Goal: Task Accomplishment & Management: Manage account settings

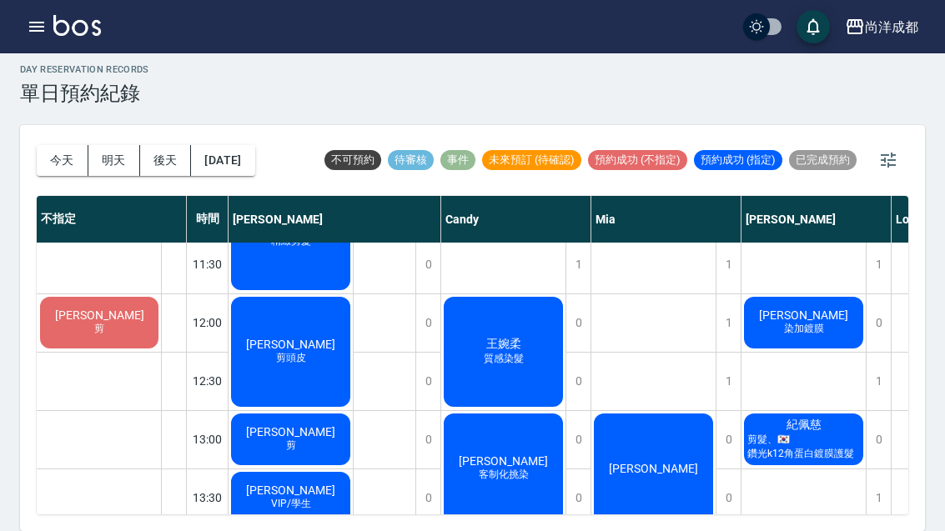
scroll to position [184, 0]
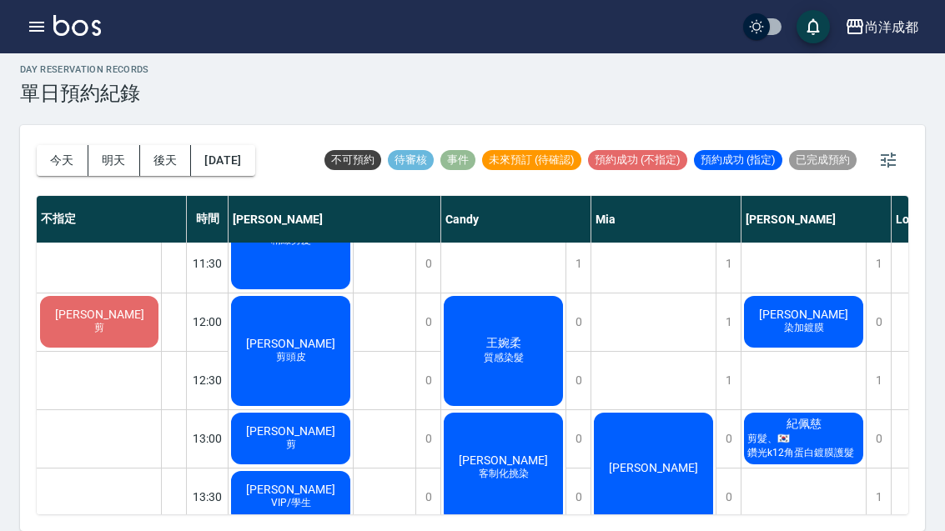
click at [62, 145] on button "今天" at bounding box center [63, 160] width 52 height 31
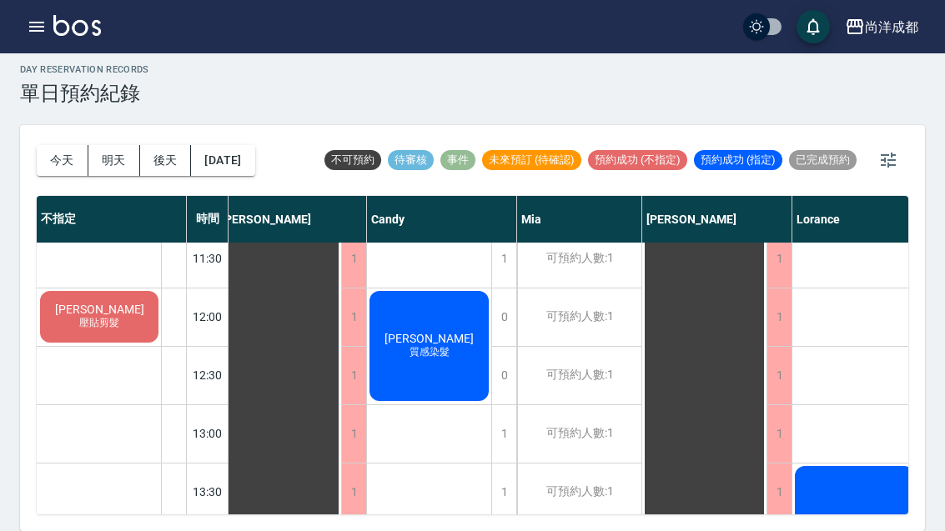
scroll to position [189, 13]
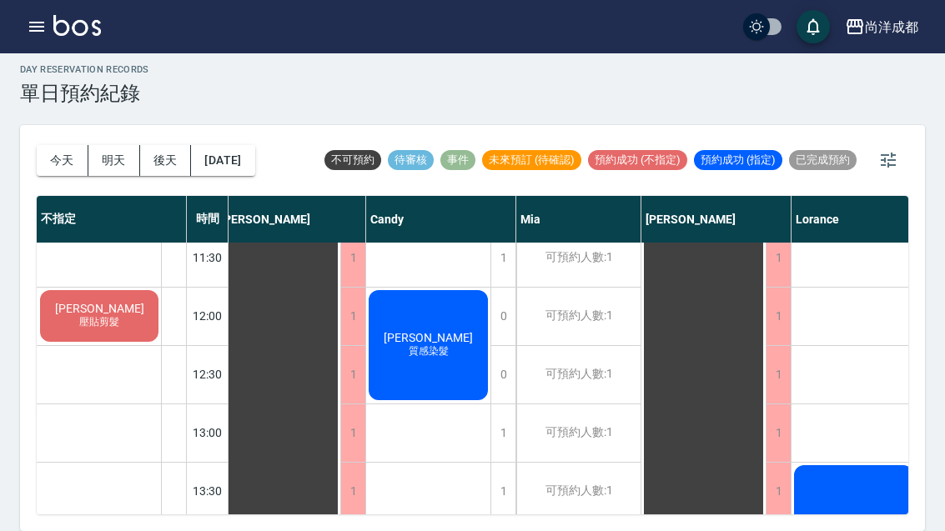
click at [443, 331] on span "[PERSON_NAME]" at bounding box center [428, 337] width 96 height 13
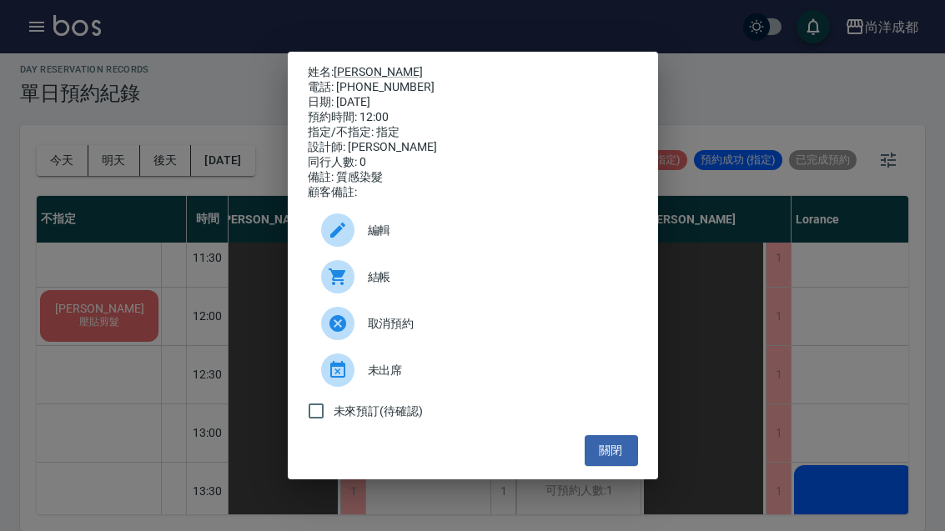
click at [630, 456] on button "關閉" at bounding box center [611, 450] width 53 height 31
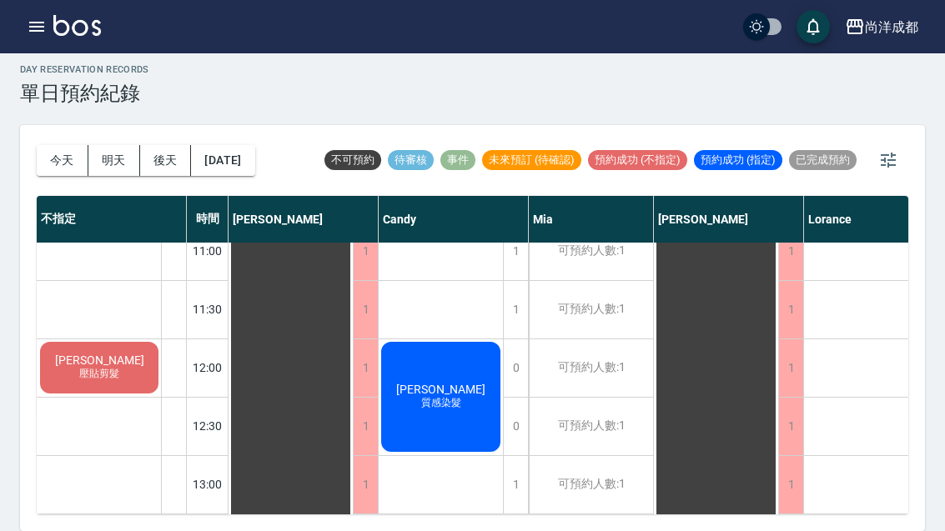
scroll to position [137, 0]
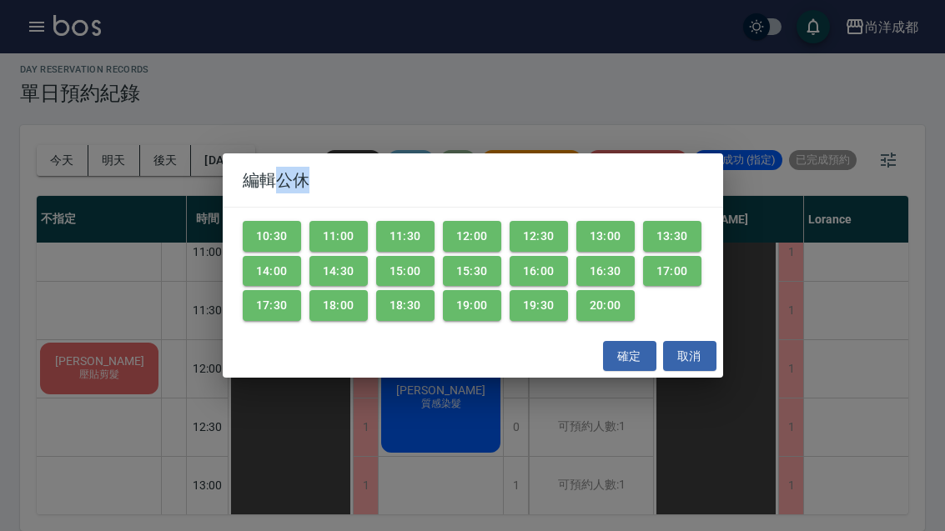
click at [681, 418] on div "編輯公休 10:30 11:00 11:30 12:00 12:30 13:00 13:30 14:00 14:30 15:00 15:30 16:00 16…" at bounding box center [472, 265] width 945 height 531
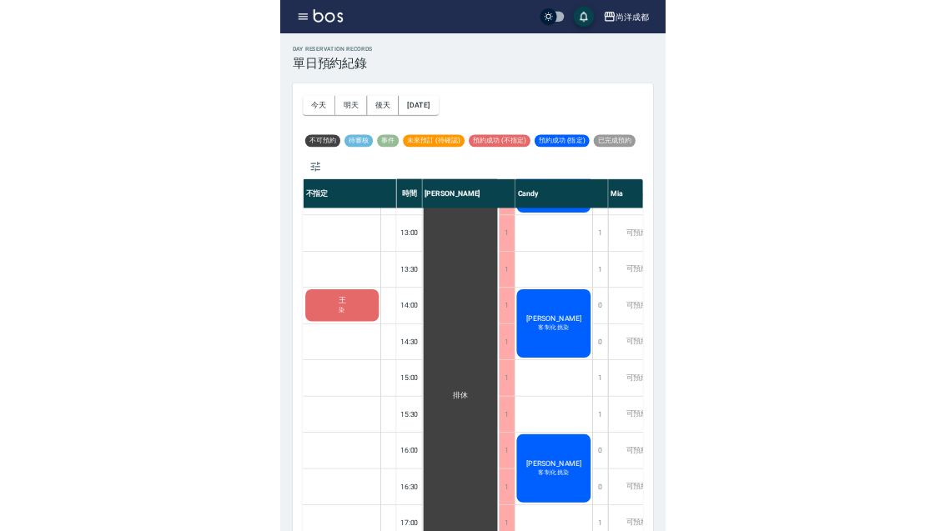
scroll to position [58, 0]
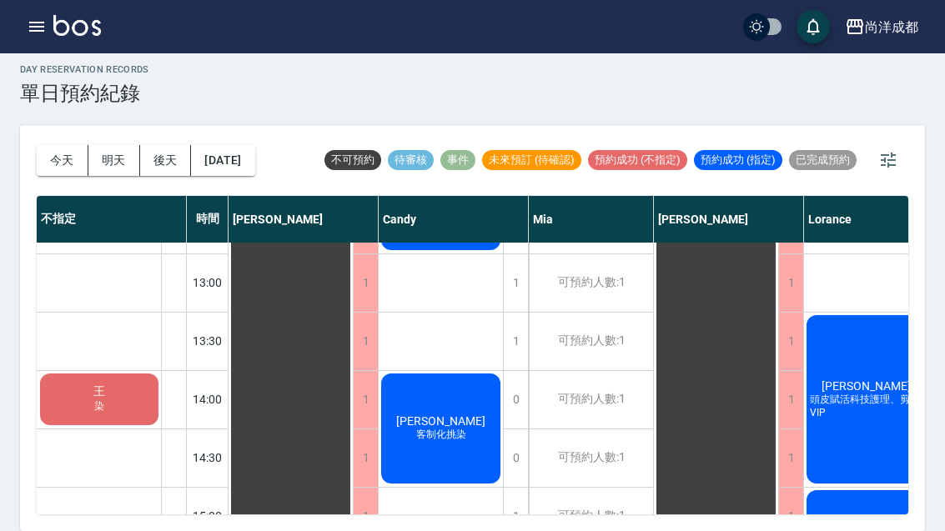
click at [94, 145] on button "明天" at bounding box center [114, 160] width 52 height 31
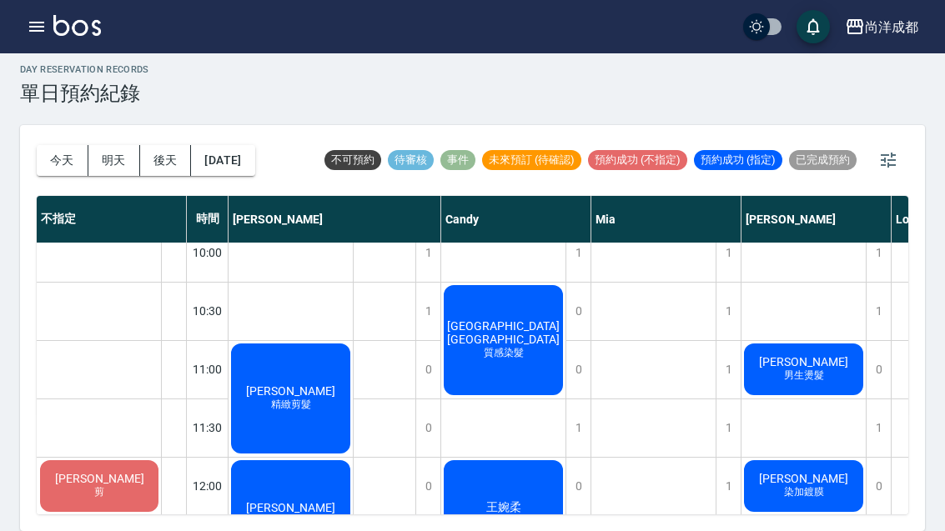
scroll to position [20, 0]
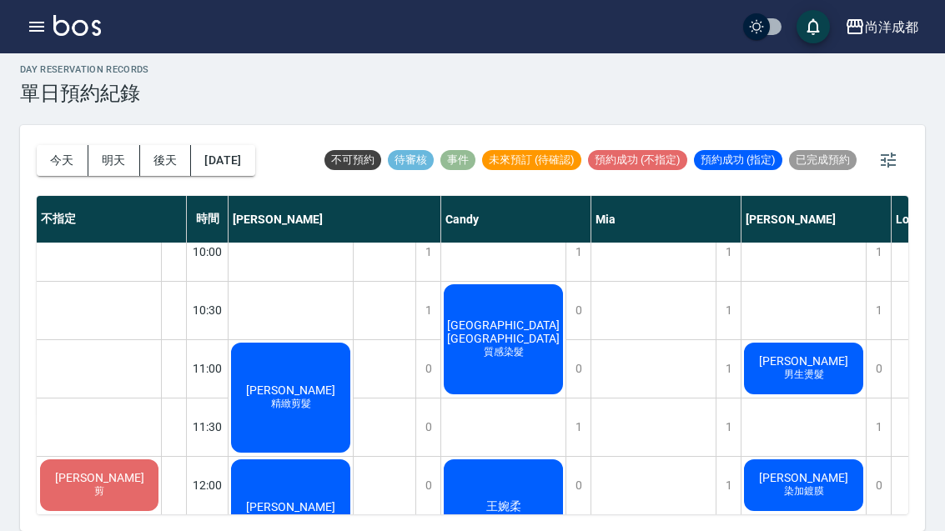
click at [47, 145] on button "今天" at bounding box center [63, 160] width 52 height 31
click at [50, 128] on div at bounding box center [472, 265] width 945 height 531
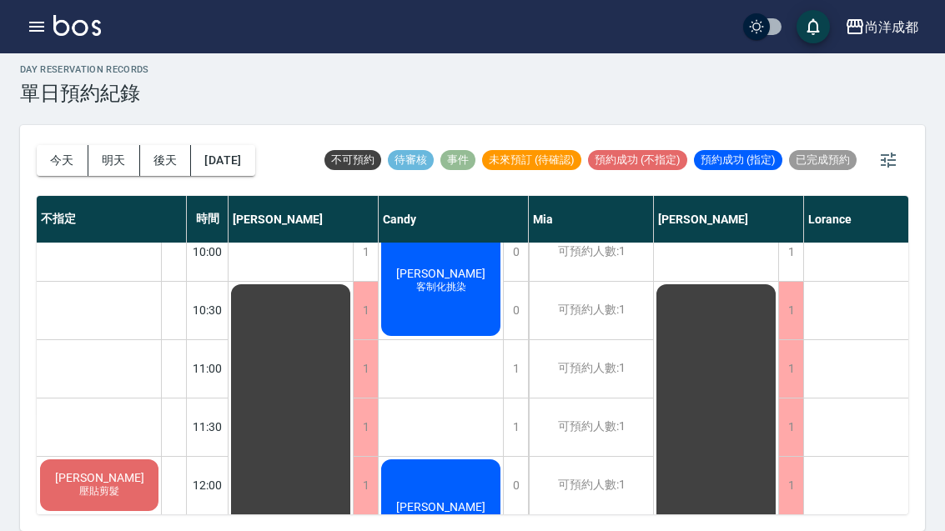
click at [74, 128] on div "[DATE] [DATE] [DATE] [DATE]" at bounding box center [146, 160] width 219 height 71
click at [93, 145] on button "明天" at bounding box center [114, 160] width 52 height 31
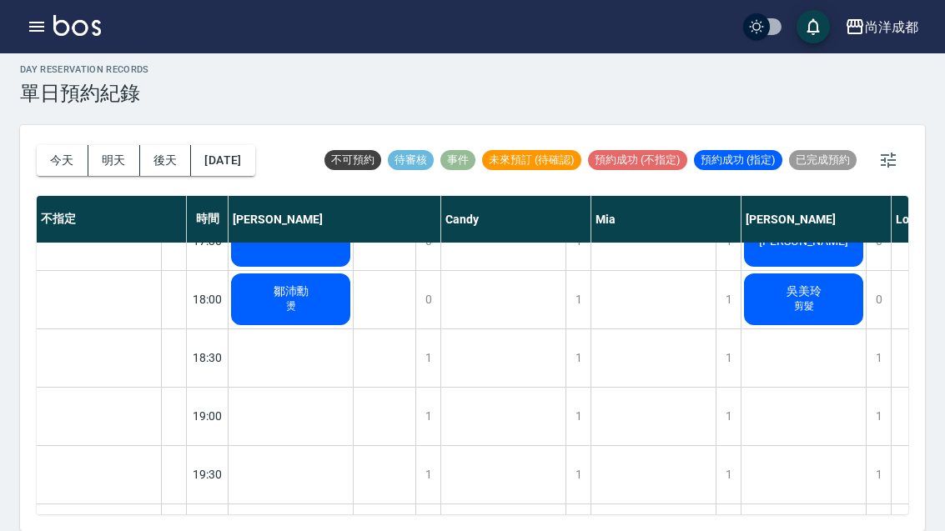
scroll to position [906, 0]
click at [58, 145] on button "今天" at bounding box center [63, 160] width 52 height 31
click at [58, 113] on div at bounding box center [472, 265] width 945 height 531
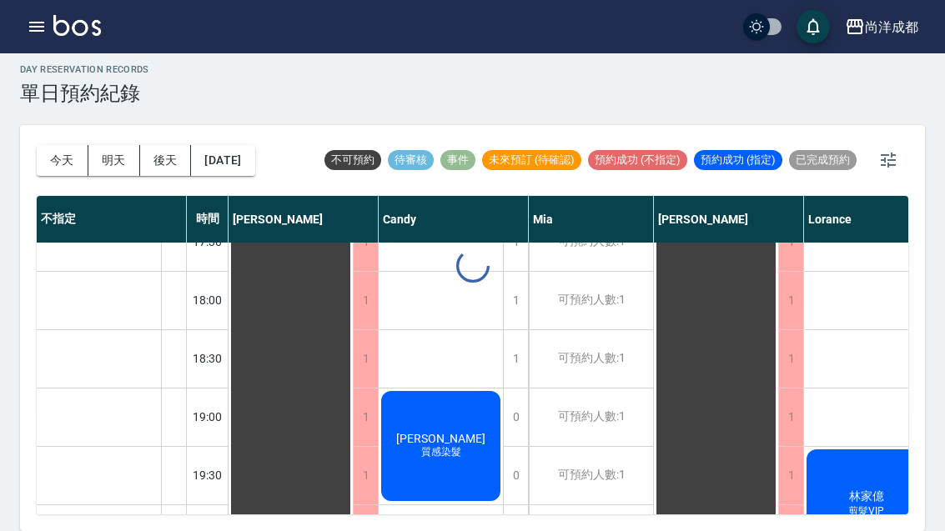
click at [66, 145] on button "今天" at bounding box center [63, 160] width 52 height 31
click at [68, 145] on button "今天" at bounding box center [63, 160] width 52 height 31
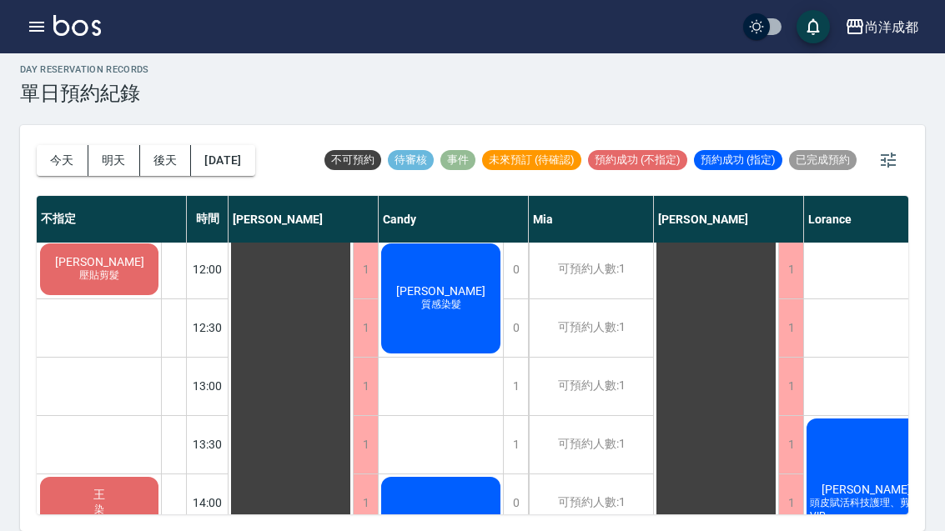
scroll to position [237, 0]
click at [95, 145] on button "明天" at bounding box center [114, 160] width 52 height 31
click at [94, 98] on div at bounding box center [472, 265] width 945 height 531
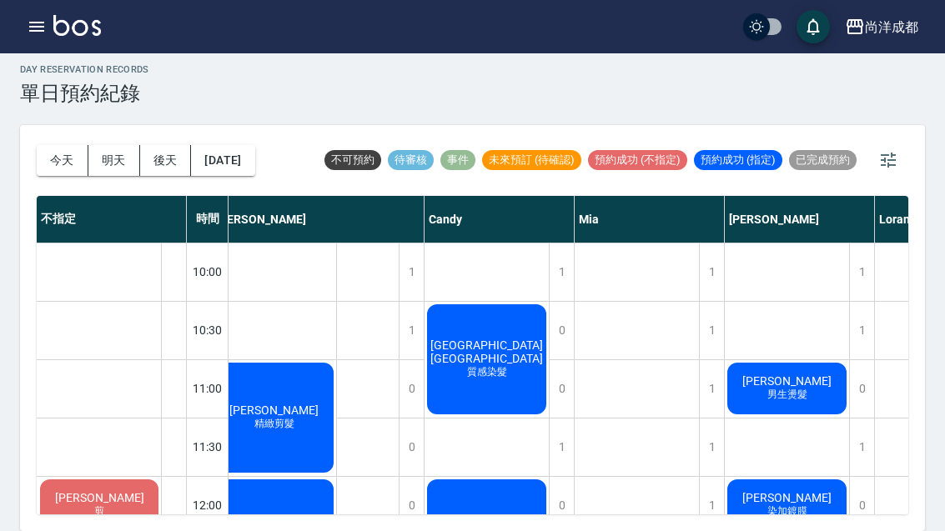
scroll to position [0, 18]
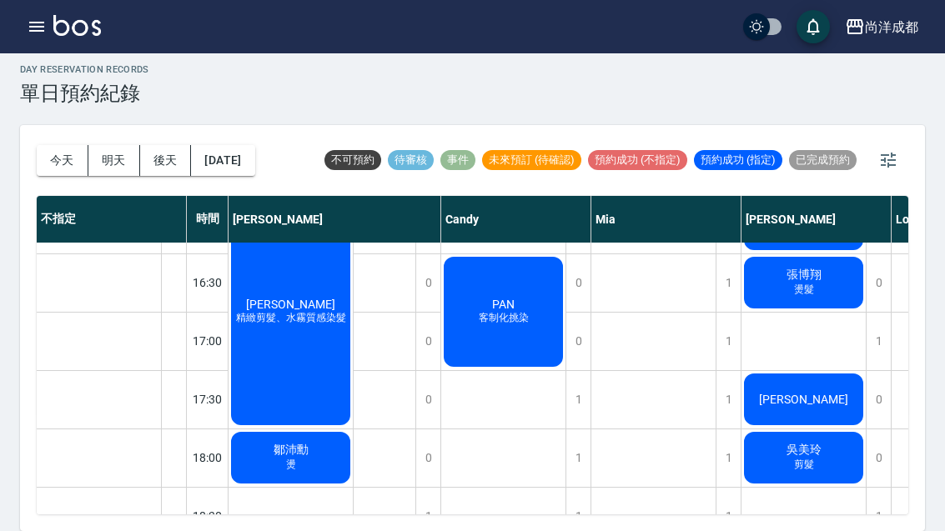
click at [223, 145] on button "[DATE]" at bounding box center [222, 160] width 63 height 31
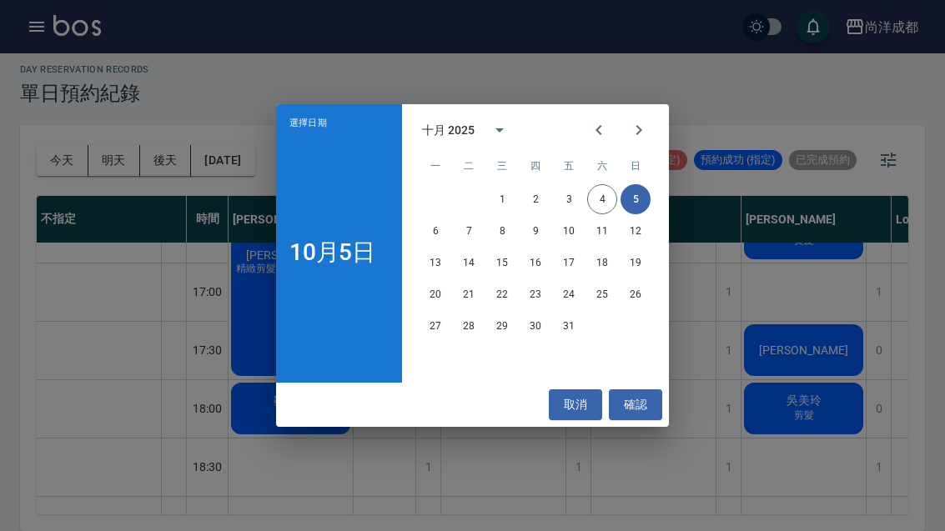
scroll to position [798, 0]
click at [511, 230] on button "8" at bounding box center [502, 231] width 30 height 30
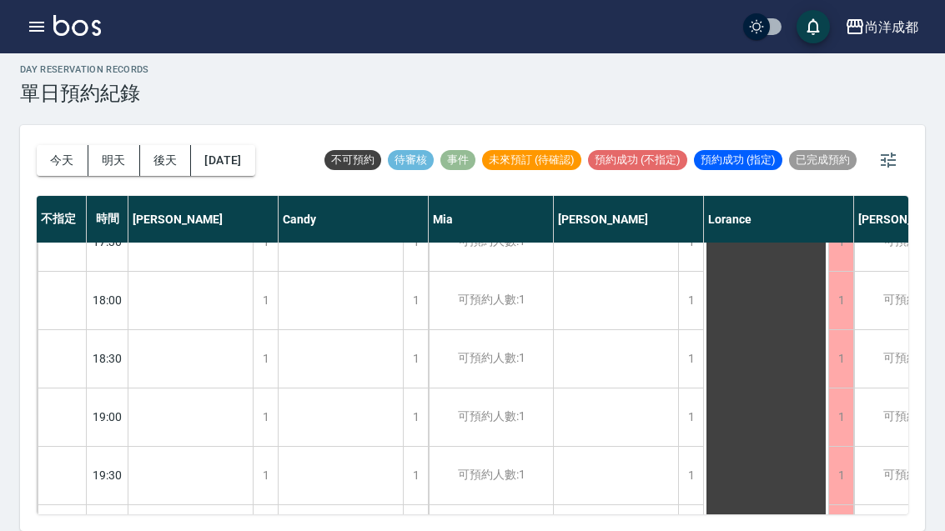
scroll to position [906, 0]
click at [254, 145] on button "[DATE]" at bounding box center [222, 160] width 63 height 31
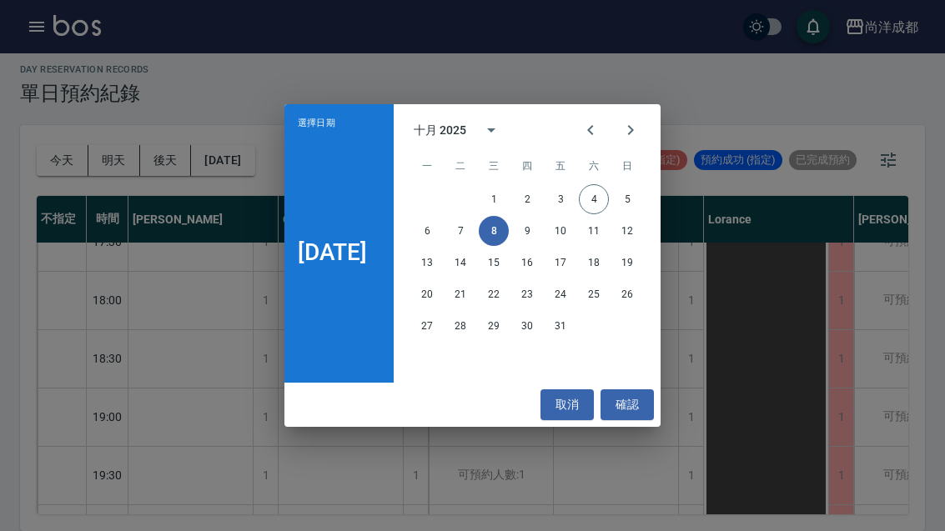
click at [540, 233] on button "9" at bounding box center [527, 231] width 30 height 30
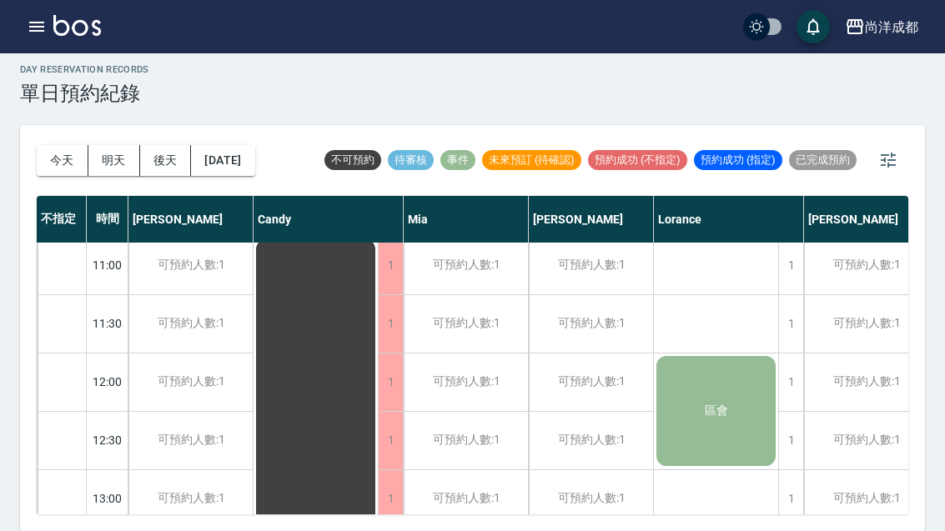
scroll to position [123, 0]
click at [254, 125] on div "[DATE] [DATE] [DATE] [DATE]" at bounding box center [146, 160] width 219 height 71
click at [254, 145] on button "[DATE]" at bounding box center [222, 160] width 63 height 31
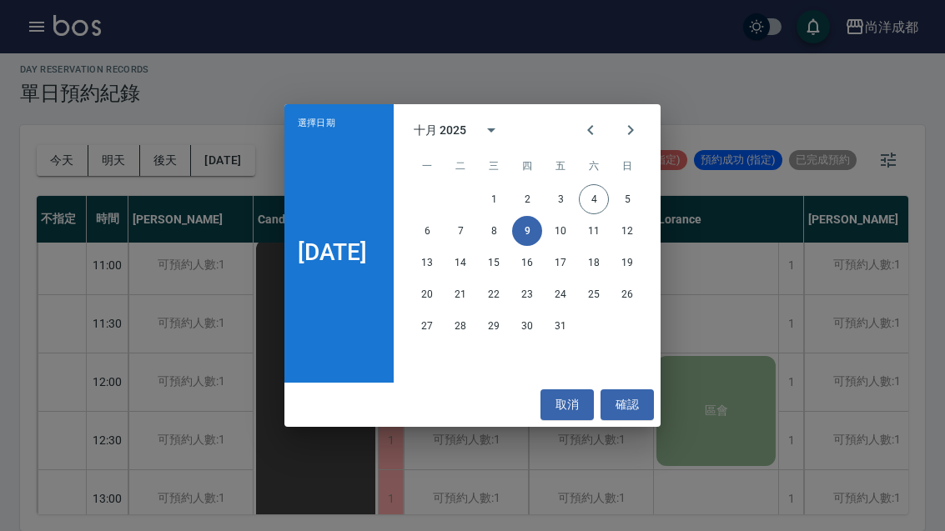
click at [609, 205] on button "4" at bounding box center [594, 199] width 30 height 30
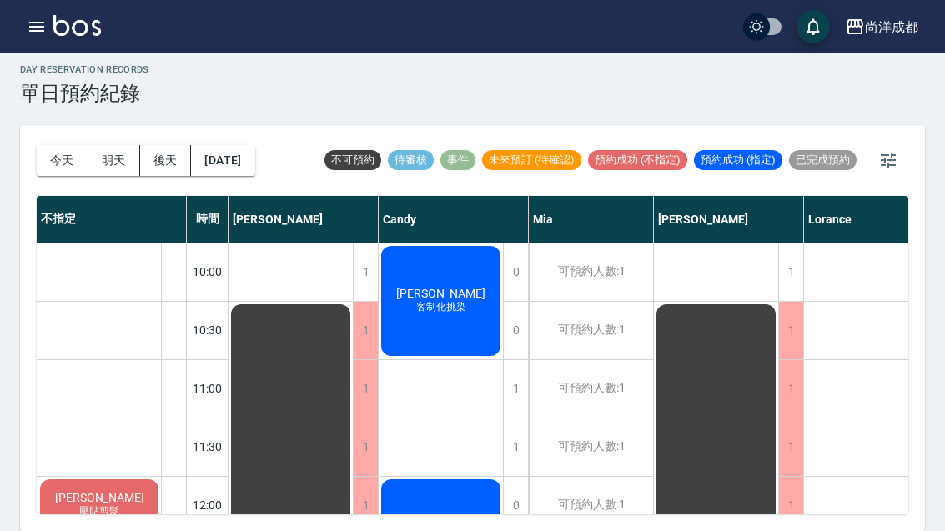
click at [254, 145] on button "[DATE]" at bounding box center [222, 160] width 63 height 31
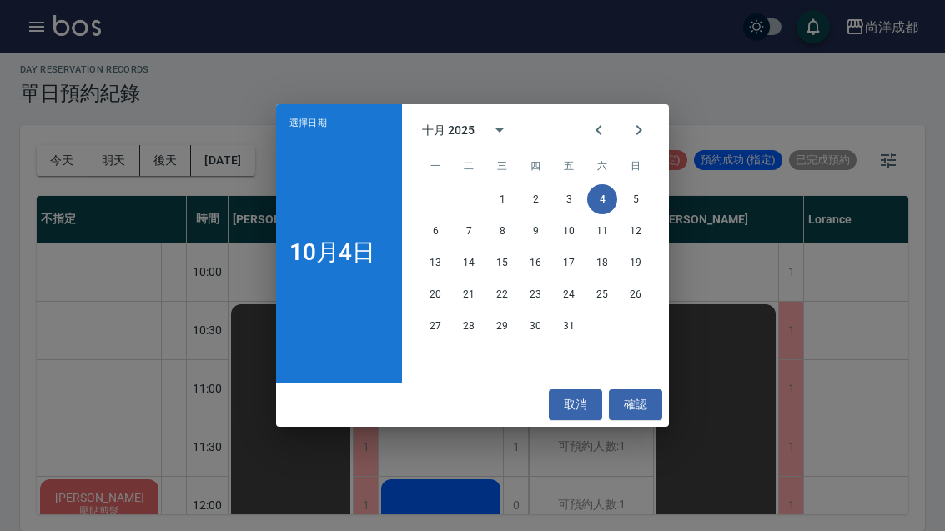
click at [490, 238] on button "8" at bounding box center [502, 231] width 30 height 30
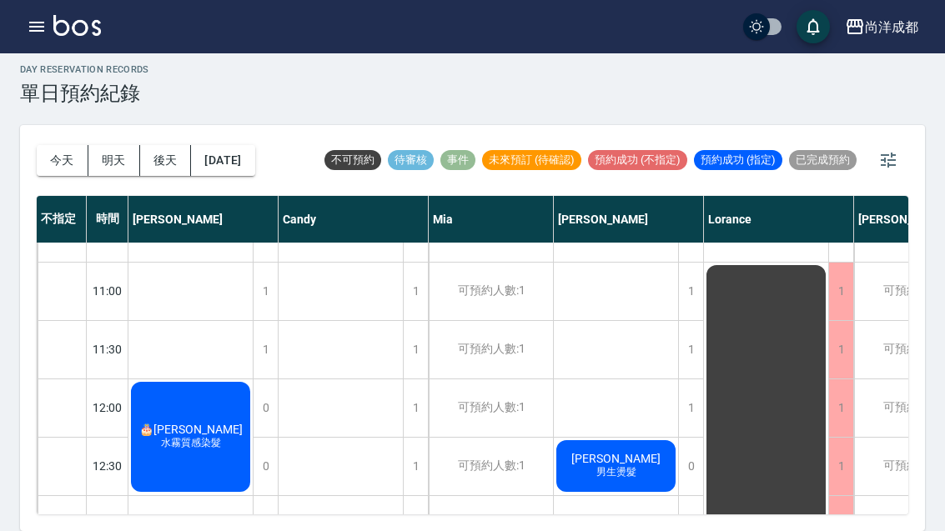
scroll to position [96, 0]
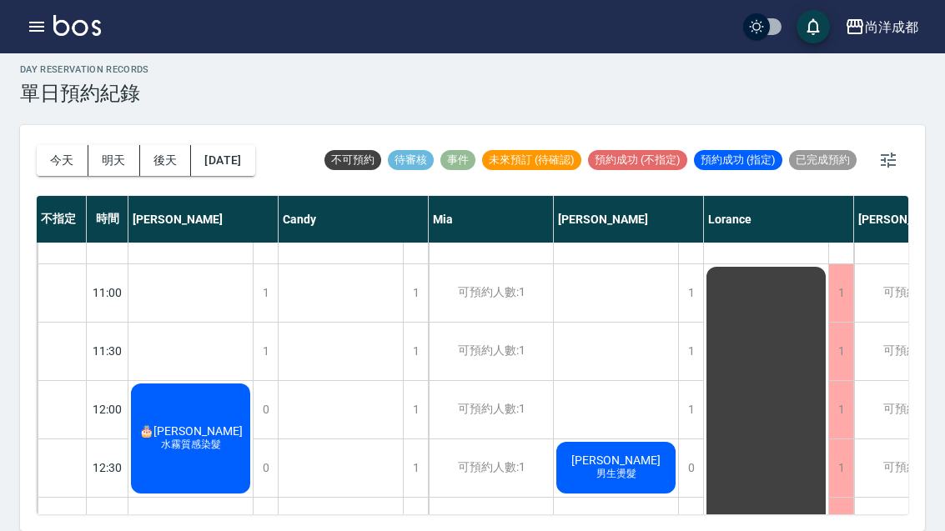
click at [217, 145] on button "[DATE]" at bounding box center [222, 160] width 63 height 31
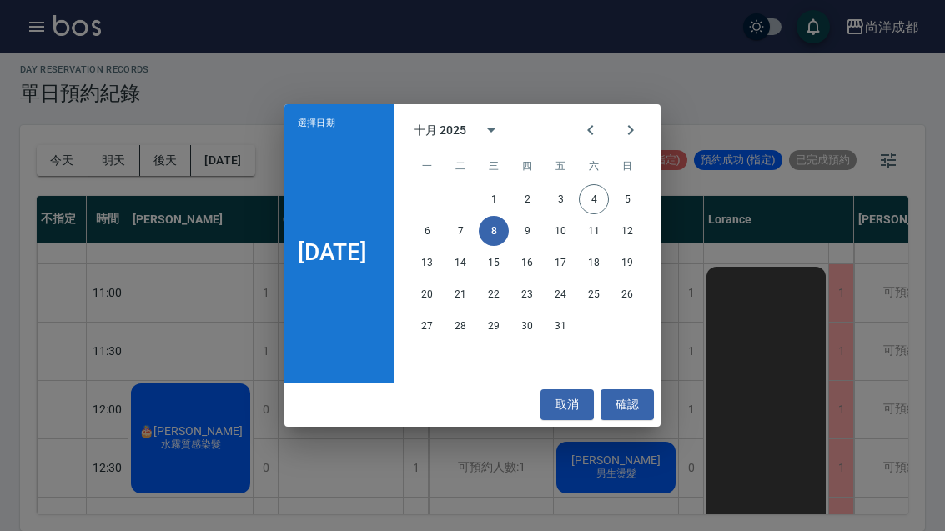
click at [542, 234] on button "9" at bounding box center [527, 231] width 30 height 30
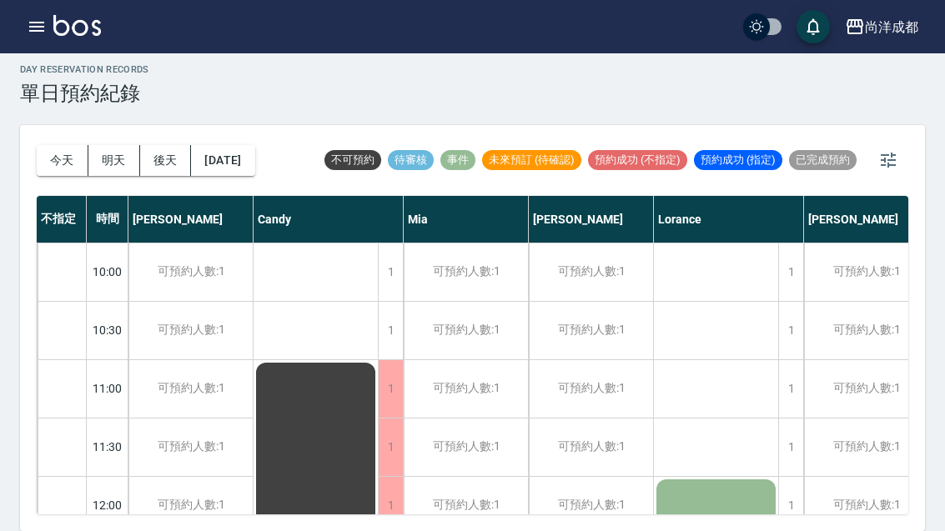
click at [234, 145] on button "[DATE]" at bounding box center [222, 160] width 63 height 31
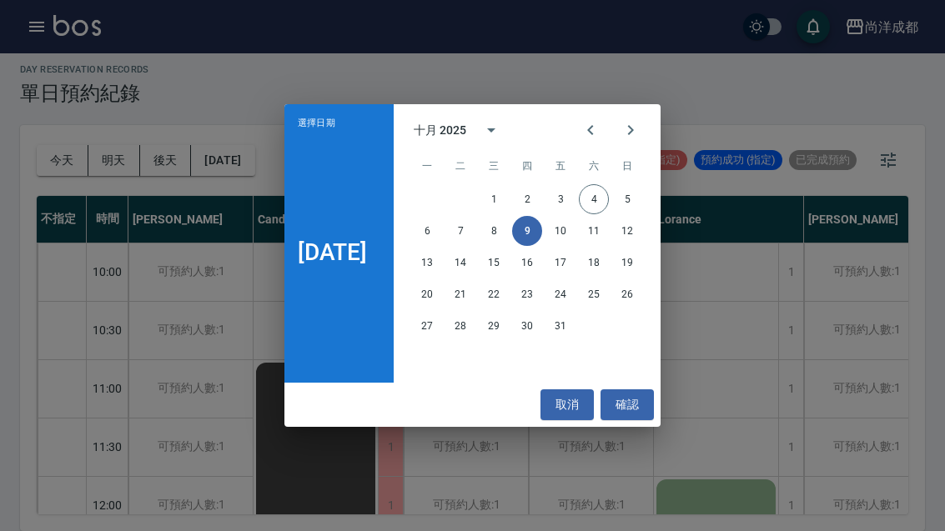
click at [572, 240] on button "10" at bounding box center [560, 231] width 30 height 30
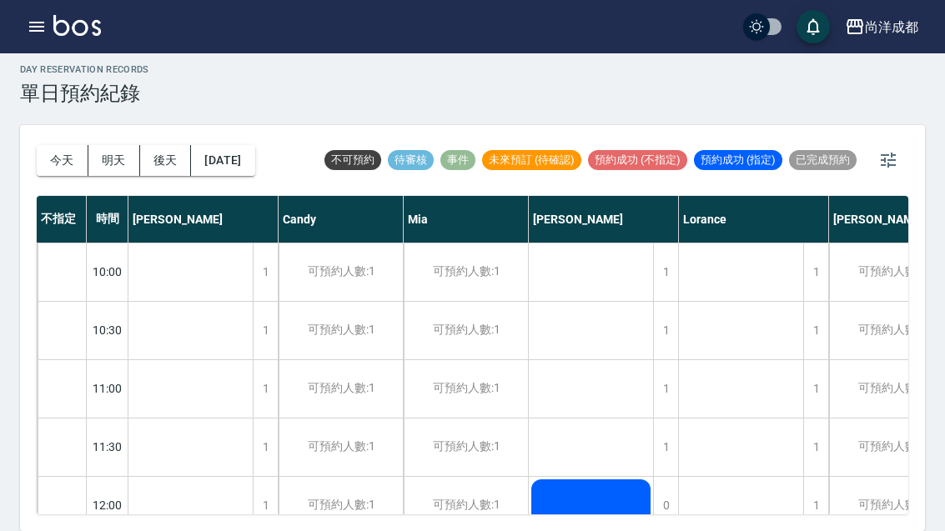
click at [232, 145] on button "[DATE]" at bounding box center [222, 160] width 63 height 31
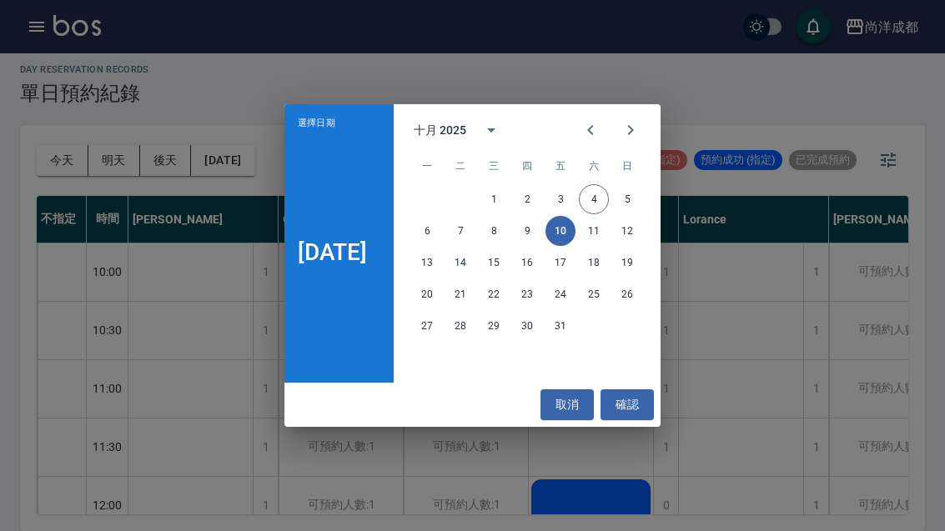
click at [537, 262] on button "16" at bounding box center [527, 263] width 30 height 30
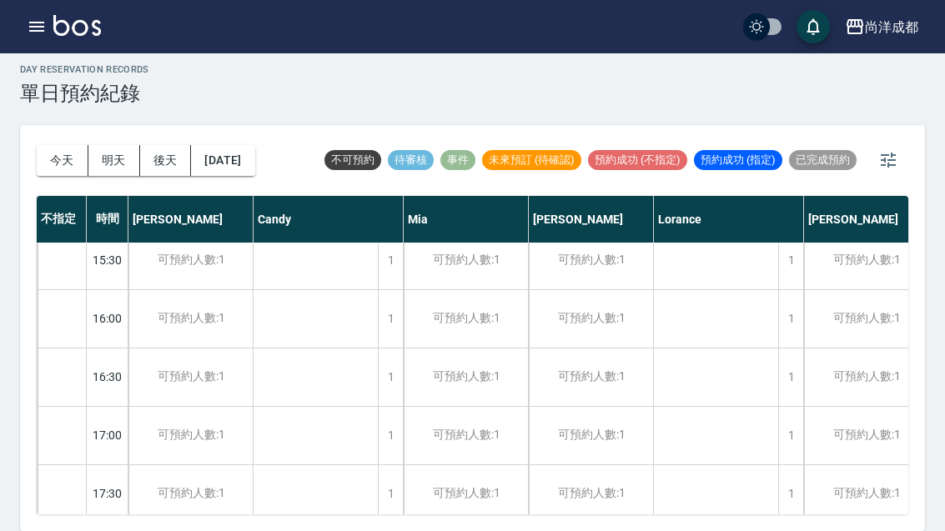
scroll to position [704, -1]
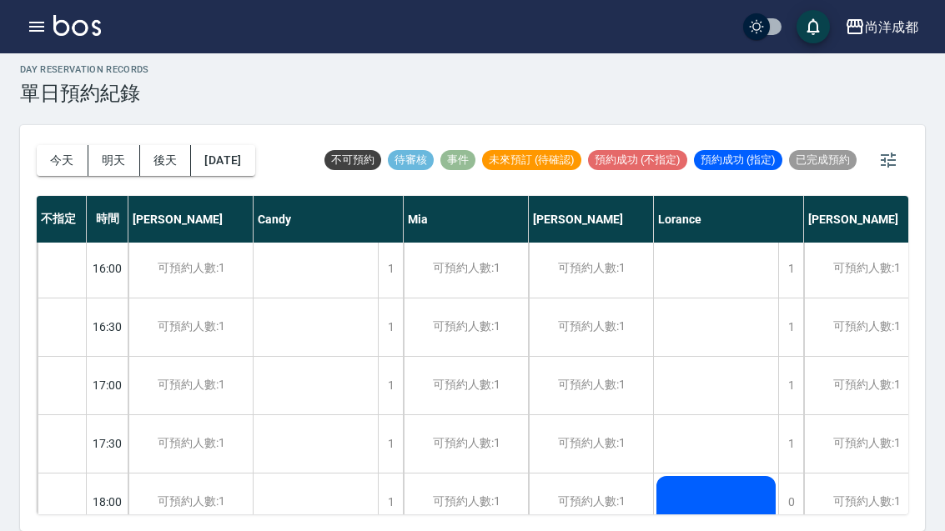
click at [219, 145] on button "[DATE]" at bounding box center [222, 160] width 63 height 31
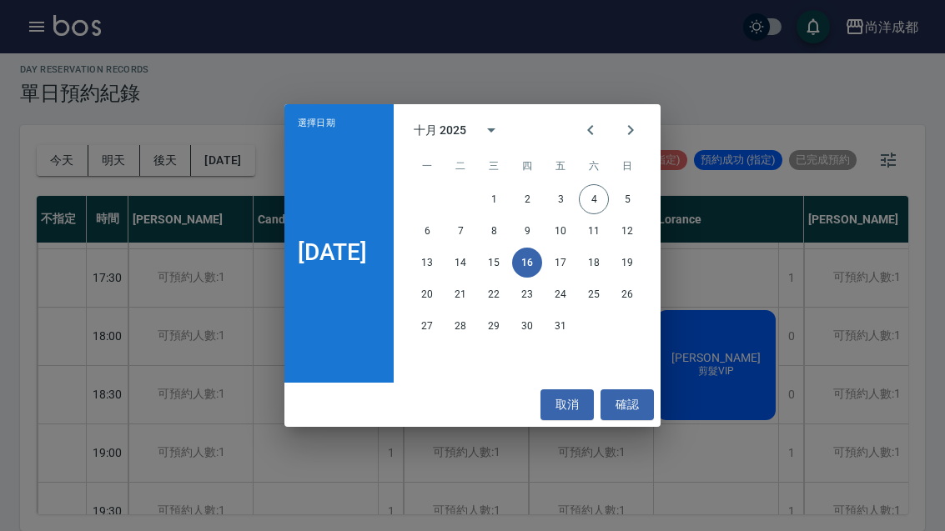
click at [540, 234] on button "9" at bounding box center [527, 231] width 30 height 30
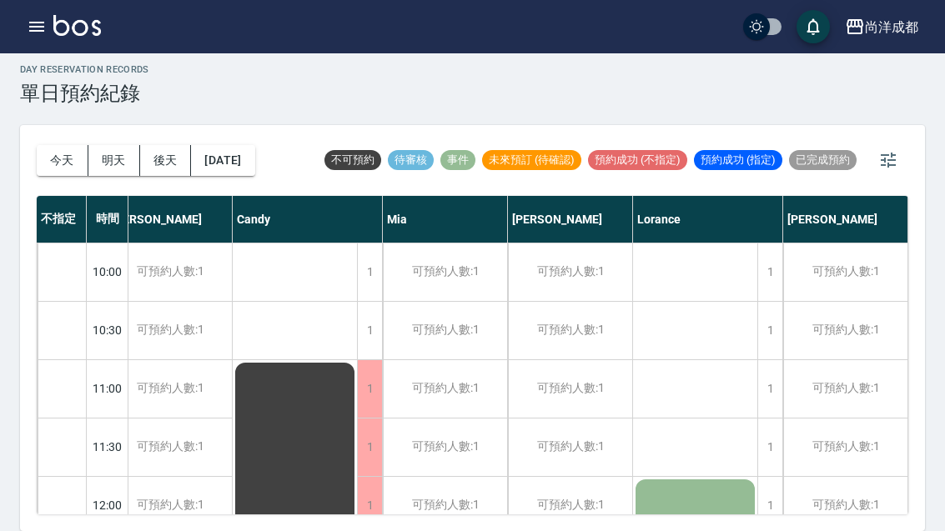
scroll to position [0, 21]
click at [251, 145] on button "[DATE]" at bounding box center [222, 160] width 63 height 31
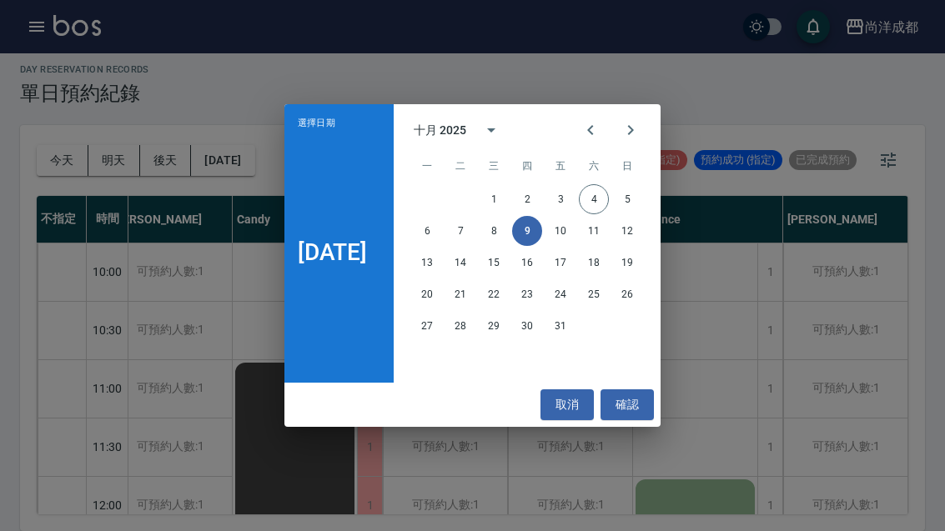
click at [530, 295] on button "23" at bounding box center [527, 294] width 30 height 30
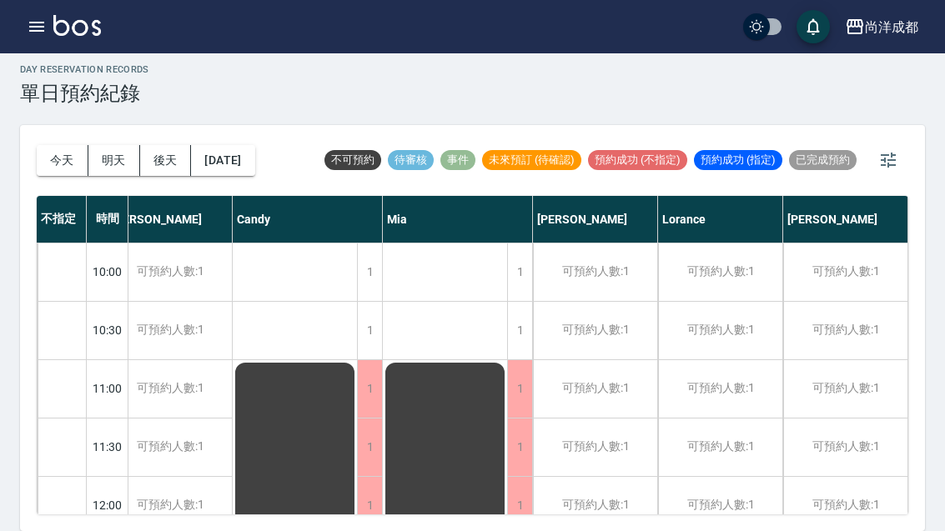
scroll to position [-2, 21]
click at [226, 145] on button "[DATE]" at bounding box center [222, 160] width 63 height 31
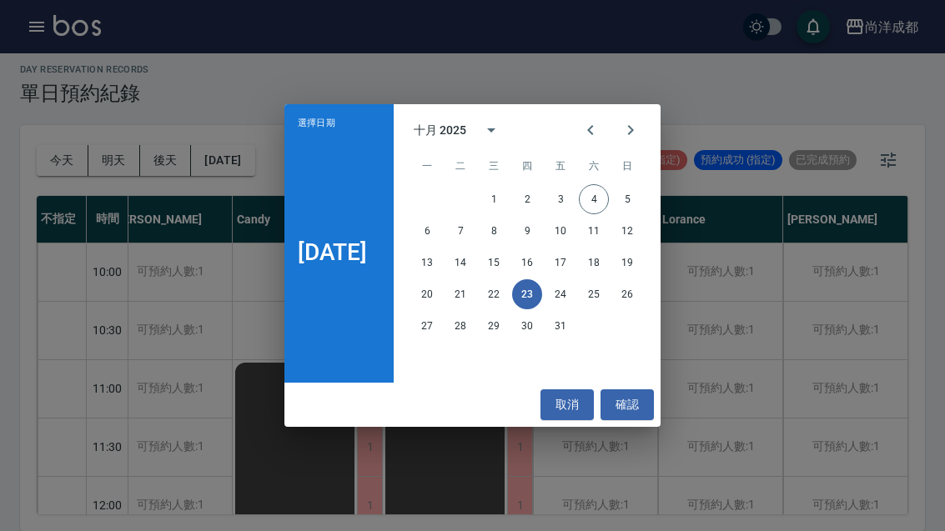
click at [604, 211] on button "4" at bounding box center [594, 199] width 30 height 30
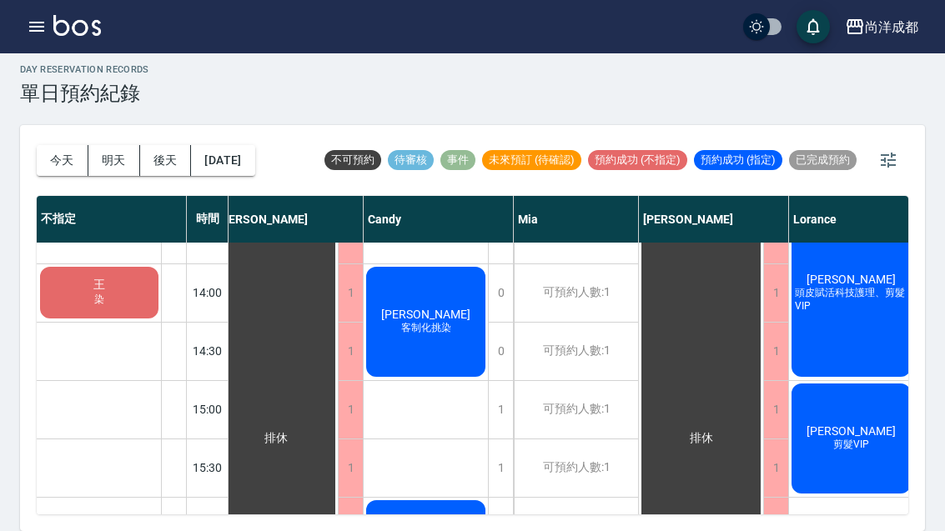
scroll to position [447, 16]
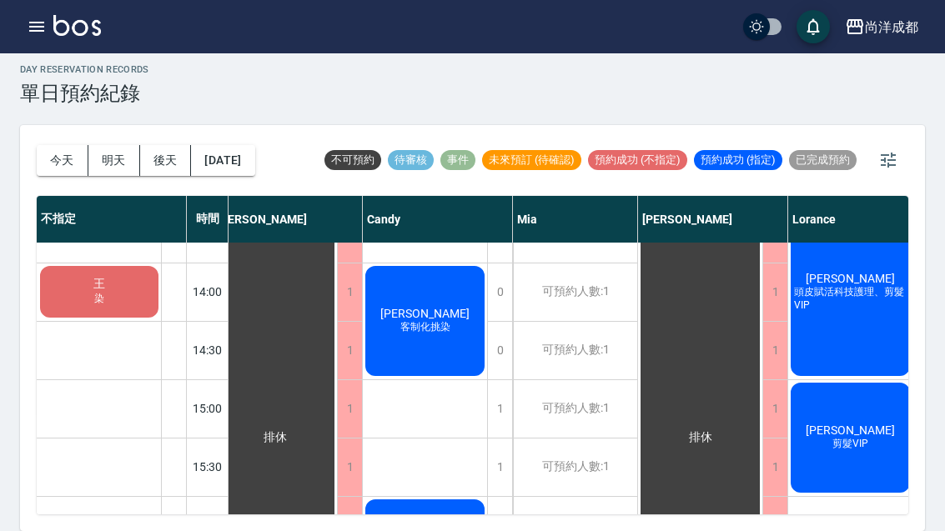
click at [173, 145] on button "後天" at bounding box center [166, 160] width 52 height 31
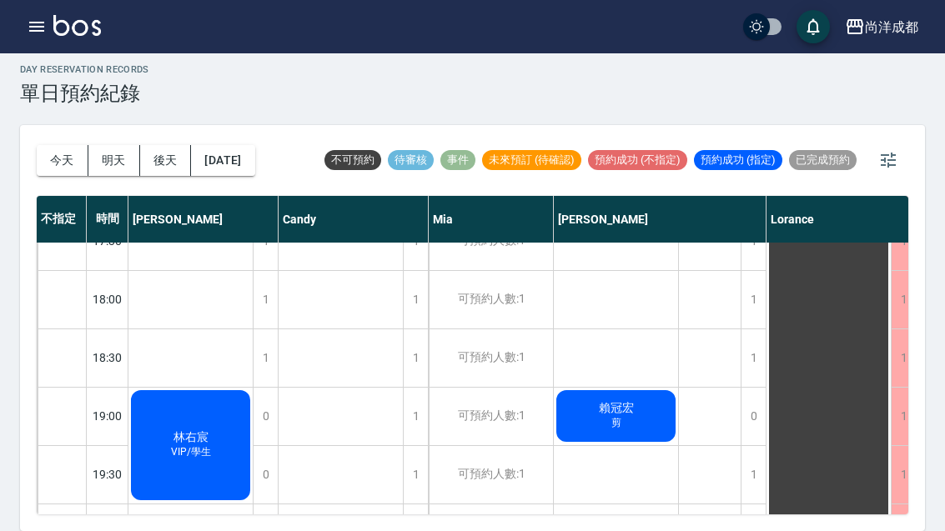
scroll to position [906, 0]
click at [72, 145] on button "今天" at bounding box center [63, 160] width 52 height 31
